Goal: Task Accomplishment & Management: Manage account settings

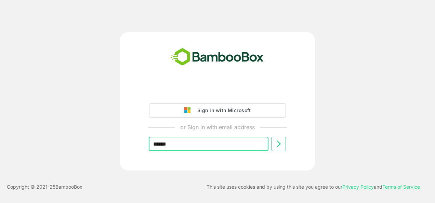
type input "**********"
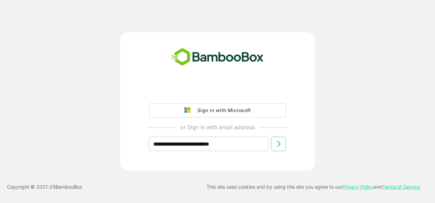
click at [274, 146] on icon at bounding box center [278, 144] width 8 height 8
click at [222, 110] on div "Sign in with Microsoft" at bounding box center [222, 110] width 57 height 9
click at [204, 113] on div "Sign in with Microsoft" at bounding box center [222, 110] width 57 height 9
click at [273, 146] on button at bounding box center [278, 144] width 15 height 14
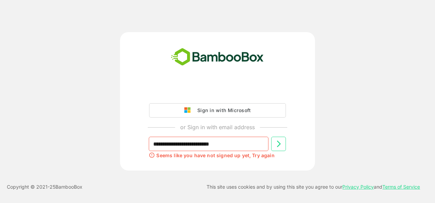
click at [272, 144] on button at bounding box center [278, 144] width 15 height 14
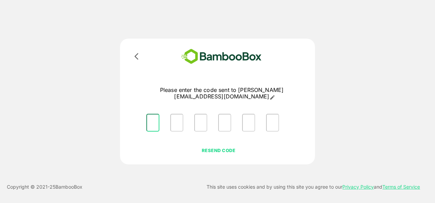
click at [151, 115] on input "Please enter OTP character 1" at bounding box center [152, 123] width 13 height 18
type input "*"
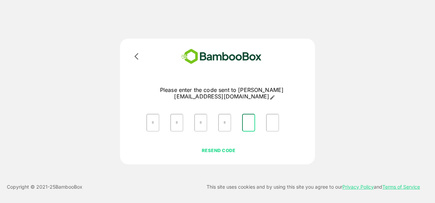
type input "*"
click at [151, 114] on input "Please enter OTP character 1" at bounding box center [152, 123] width 13 height 18
type input "*"
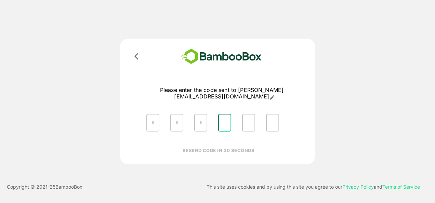
type input "*"
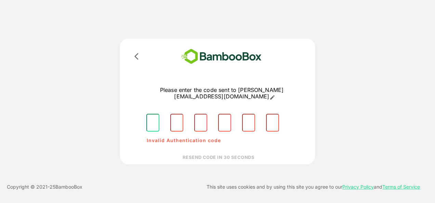
click at [154, 119] on input "Please enter OTP character 1" at bounding box center [152, 123] width 13 height 18
type input "*"
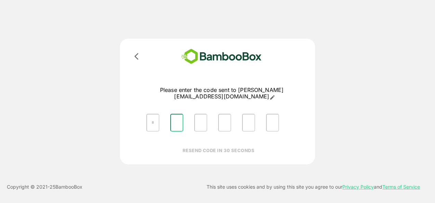
type input "*"
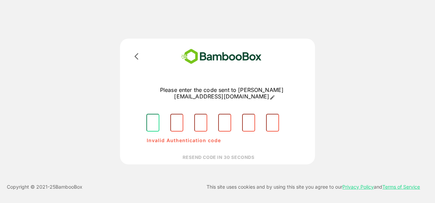
click at [154, 115] on input "Please enter OTP character 1" at bounding box center [152, 123] width 13 height 18
type input "*"
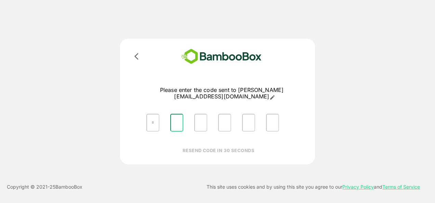
type input "*"
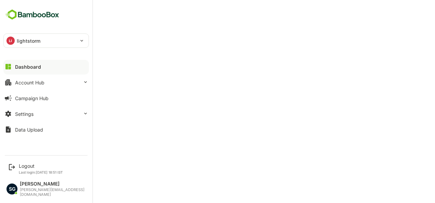
click at [25, 68] on div "Dashboard" at bounding box center [28, 67] width 26 height 6
